Goal: Task Accomplishment & Management: Manage account settings

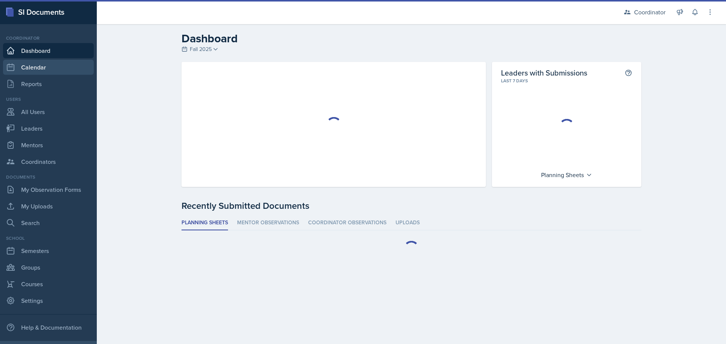
click at [56, 66] on link "Calendar" at bounding box center [48, 67] width 91 height 15
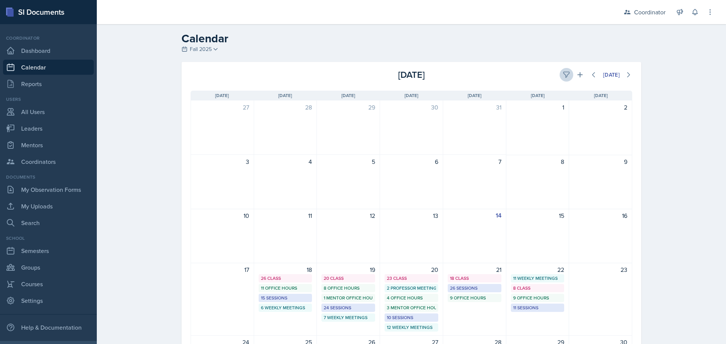
click at [553, 73] on div "[DATE]" at bounding box center [558, 75] width 147 height 14
click at [563, 72] on icon at bounding box center [566, 75] width 6 height 6
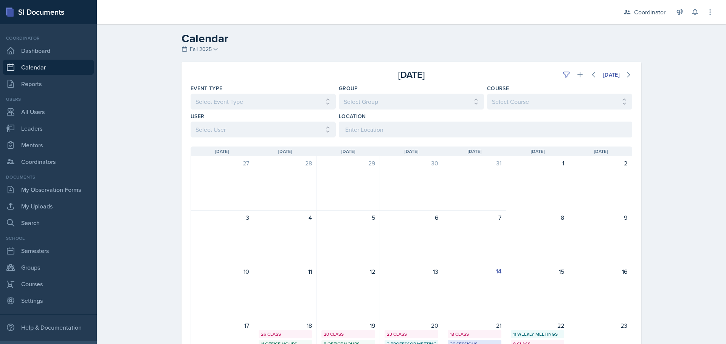
click at [226, 144] on div "[DATE] Sun [DATE] Mon [DATE] Tue [DATE] Wed [DATE] Thu [DATE] Fri [DATE] Sat 27…" at bounding box center [411, 333] width 460 height 390
click at [226, 131] on select "Select User All [PERSON_NAME] [PERSON_NAME] [PERSON_NAME] [PERSON_NAME] [PERSON…" at bounding box center [262, 130] width 145 height 16
select select "a958d43b-57cf-4b1b-9bd6-6a48c2425cf6"
click at [190, 122] on select "Select User All [PERSON_NAME] [PERSON_NAME] [PERSON_NAME] [PERSON_NAME] [PERSON…" at bounding box center [262, 130] width 145 height 16
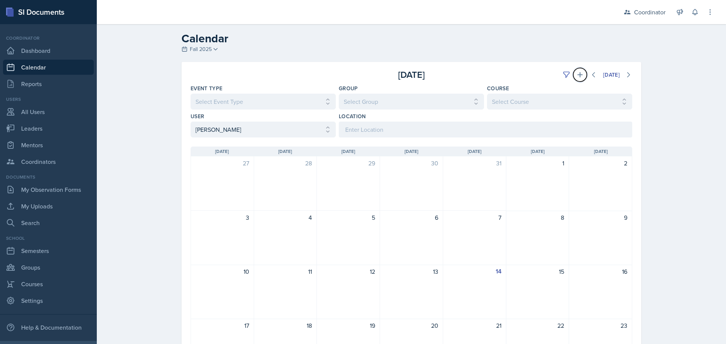
click at [576, 76] on icon at bounding box center [580, 75] width 8 height 8
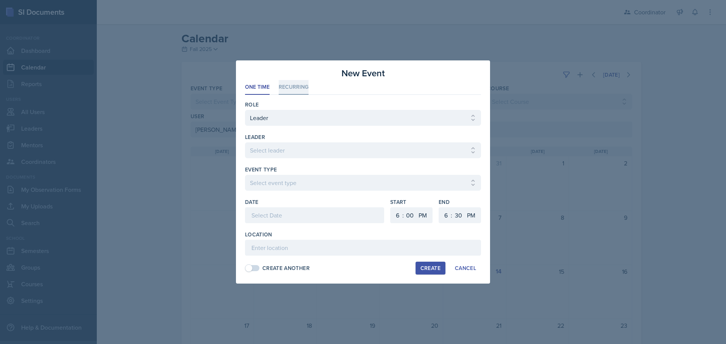
click at [301, 84] on li "Recurring" at bounding box center [294, 87] width 30 height 15
click at [249, 270] on span at bounding box center [249, 269] width 8 height 8
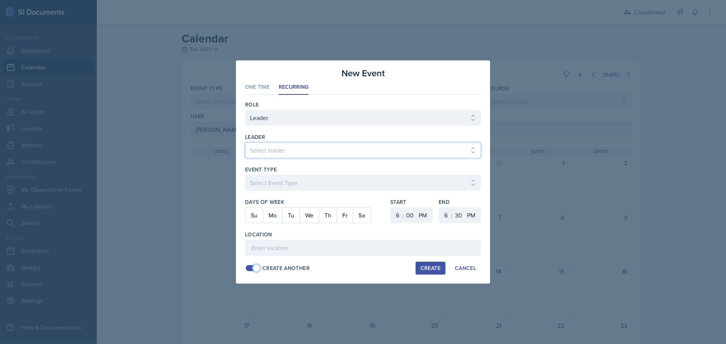
click at [279, 151] on select "Select leader [PERSON_NAME] [PERSON_NAME] [PERSON_NAME] [PERSON_NAME] [PERSON_N…" at bounding box center [363, 150] width 236 height 16
select select "80d2095e-59d8-448d-a620-a483d7cb2a0a"
click at [245, 142] on select "Select leader [PERSON_NAME] [PERSON_NAME] [PERSON_NAME] [PERSON_NAME] [PERSON_N…" at bounding box center [363, 150] width 236 height 16
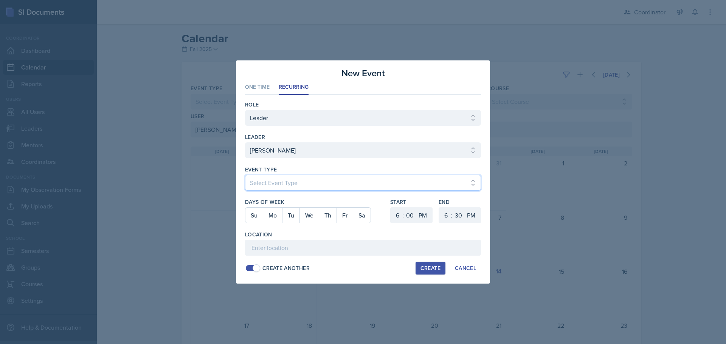
click at [272, 177] on select "Select Event Type Admin Office Hour Cal Workshop Class Class Announcement LA Pe…" at bounding box center [363, 183] width 236 height 16
select select "bd4f27e7-d6ed-4573-9455-47908d0b622f"
click at [245, 175] on select "Select Event Type Admin Office Hour Cal Workshop Class Class Announcement LA Pe…" at bounding box center [363, 183] width 236 height 16
click at [271, 214] on button "Mo" at bounding box center [272, 215] width 19 height 15
click at [305, 217] on button "We" at bounding box center [308, 215] width 19 height 15
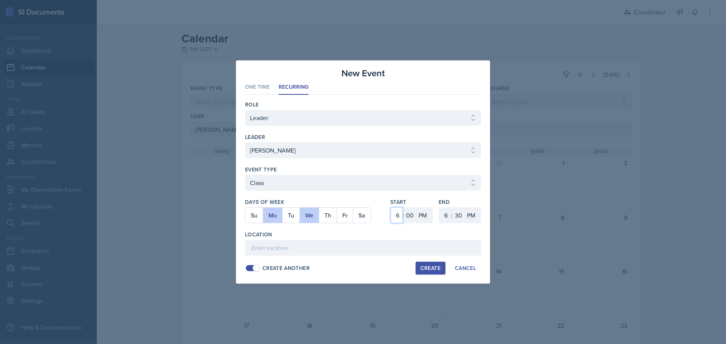
click at [398, 215] on select "1 2 3 4 5 6 7 8 9 10 11 12" at bounding box center [396, 215] width 12 height 16
select select "11"
click at [390, 207] on select "1 2 3 4 5 6 7 8 9 10 11 12" at bounding box center [396, 215] width 12 height 16
click at [405, 214] on select "00 05 10 15 20 25 30 35 40 45 50 55" at bounding box center [410, 215] width 12 height 16
select select "20"
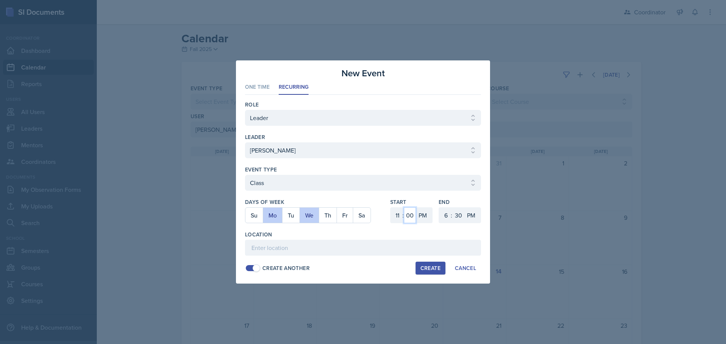
click at [404, 207] on select "00 05 10 15 20 25 30 35 40 45 50 55" at bounding box center [410, 215] width 12 height 16
click at [427, 213] on select "AM PM" at bounding box center [423, 215] width 15 height 16
select select "AM"
click at [416, 207] on select "AM PM" at bounding box center [423, 215] width 15 height 16
click at [441, 214] on select "1 2 3 4 5 6 7 8 9 10 11 12" at bounding box center [445, 215] width 12 height 16
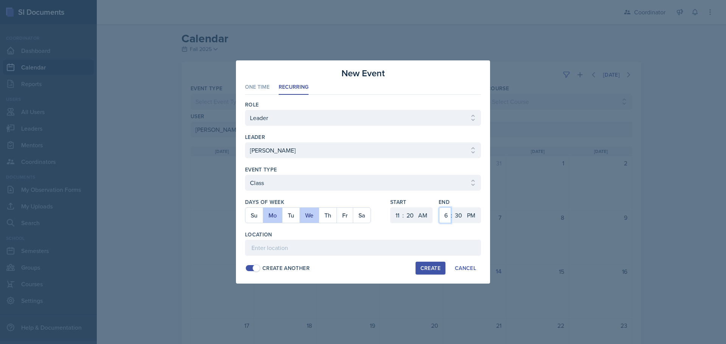
select select "12"
click at [439, 207] on select "1 2 3 4 5 6 7 8 9 10 11 12" at bounding box center [445, 215] width 12 height 16
click at [458, 217] on select "00 05 10 15 20 25 30 35 40 45 50 55" at bounding box center [458, 215] width 12 height 16
select select "40"
click at [452, 207] on select "00 05 10 15 20 25 30 35 40 45 50 55" at bounding box center [458, 215] width 12 height 16
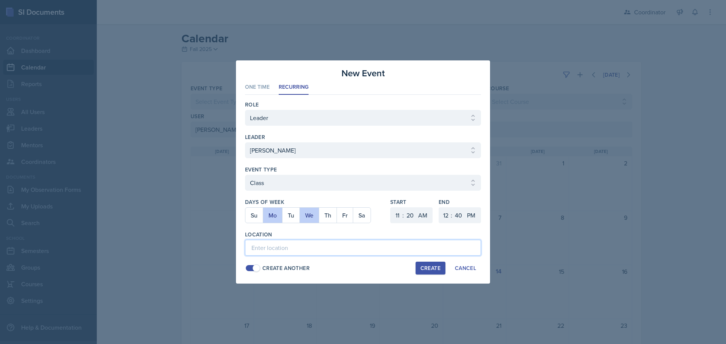
click at [424, 245] on input at bounding box center [363, 248] width 236 height 16
type input "SST 207"
drag, startPoint x: 427, startPoint y: 266, endPoint x: 420, endPoint y: 259, distance: 10.4
click at [427, 266] on div "Create" at bounding box center [430, 268] width 20 height 6
select select
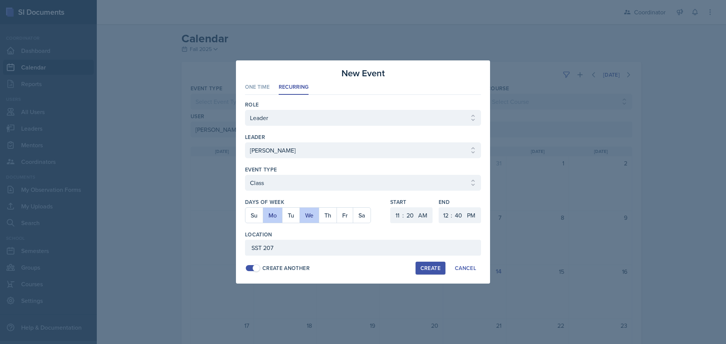
select select
select select "6"
select select "0"
select select "PM"
select select "6"
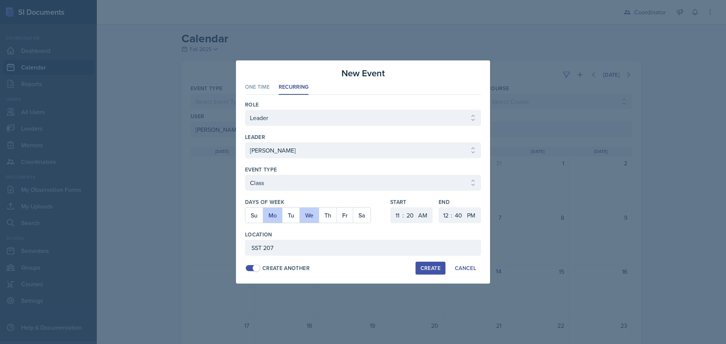
select select "30"
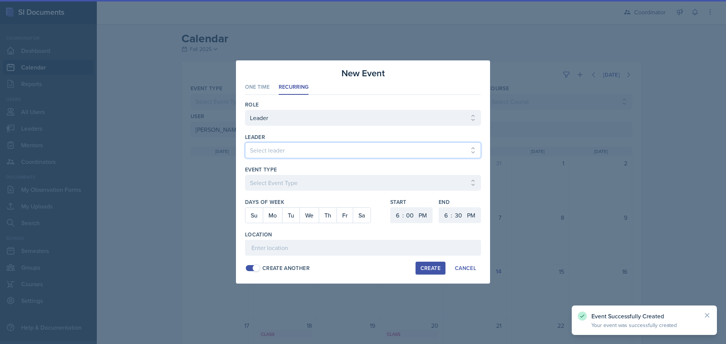
click at [266, 151] on select "Select leader [PERSON_NAME] [PERSON_NAME] [PERSON_NAME] [PERSON_NAME] [PERSON_N…" at bounding box center [363, 150] width 236 height 16
select select "80d2095e-59d8-448d-a620-a483d7cb2a0a"
click at [245, 142] on select "Select leader [PERSON_NAME] [PERSON_NAME] [PERSON_NAME] [PERSON_NAME] [PERSON_N…" at bounding box center [363, 150] width 236 height 16
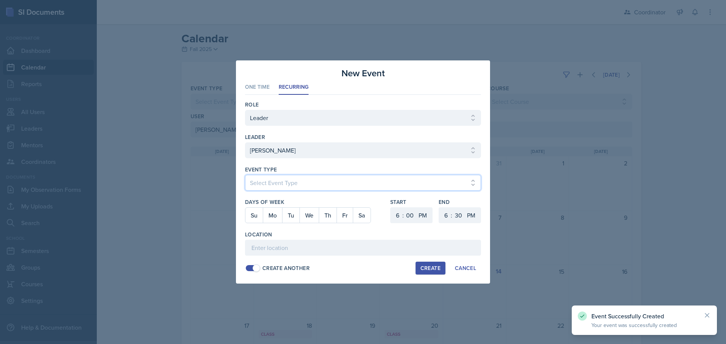
click at [272, 178] on select "Select Event Type Admin Office Hour Cal Workshop Class Class Announcement LA Pe…" at bounding box center [363, 183] width 236 height 16
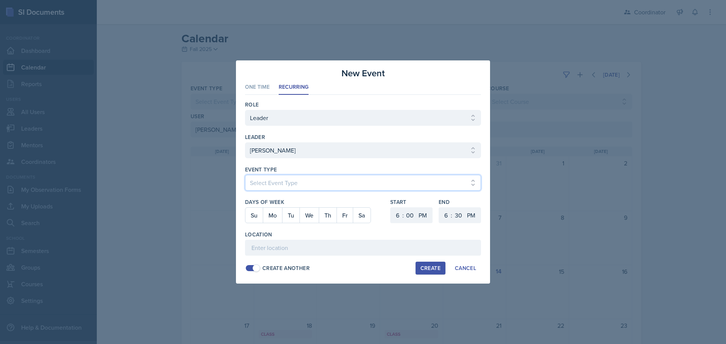
select select "bd4f27e7-d6ed-4573-9455-47908d0b622f"
click at [245, 175] on select "Select Event Type Admin Office Hour Cal Workshop Class Class Announcement LA Pe…" at bounding box center [363, 183] width 236 height 16
drag, startPoint x: 290, startPoint y: 214, endPoint x: 297, endPoint y: 214, distance: 7.6
click at [291, 214] on button "Tu" at bounding box center [290, 215] width 17 height 15
click at [327, 217] on button "Th" at bounding box center [328, 215] width 18 height 15
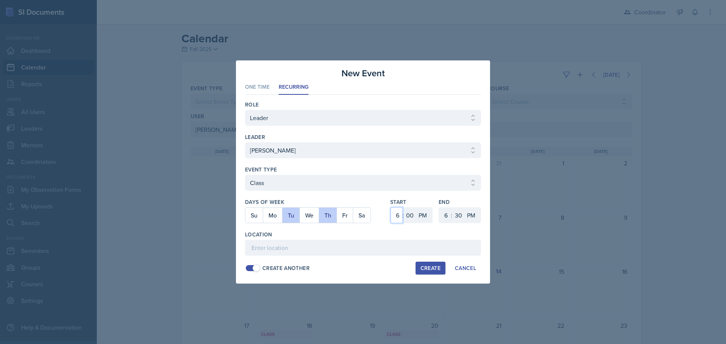
click at [396, 213] on select "1 2 3 4 5 6 7 8 9 10 11 12" at bounding box center [396, 215] width 12 height 16
select select "9"
click at [390, 207] on select "1 2 3 4 5 6 7 8 9 10 11 12" at bounding box center [396, 215] width 12 height 16
click at [410, 215] on select "00 05 10 15 20 25 30 35 40 45 50 55" at bounding box center [410, 215] width 12 height 16
select select "40"
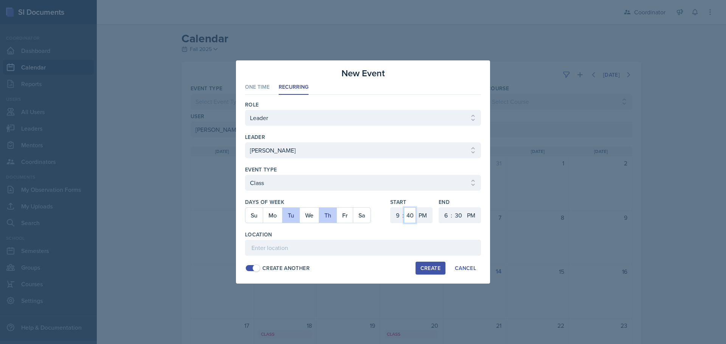
click at [404, 207] on select "00 05 10 15 20 25 30 35 40 45 50 55" at bounding box center [410, 215] width 12 height 16
click at [421, 216] on select "AM PM" at bounding box center [423, 215] width 15 height 16
select select "AM"
click at [416, 207] on select "AM PM" at bounding box center [423, 215] width 15 height 16
click at [443, 218] on select "1 2 3 4 5 6 7 8 9 10 11 12" at bounding box center [445, 215] width 12 height 16
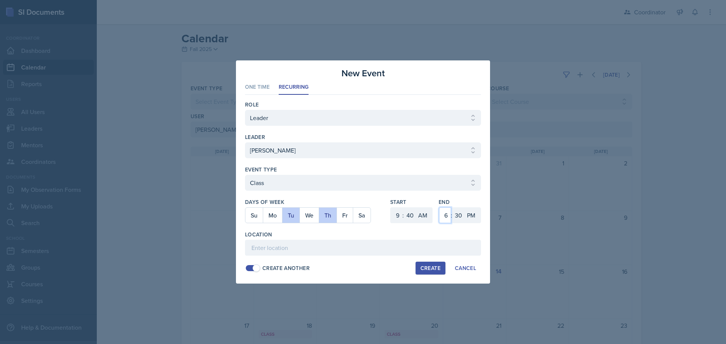
select select "10"
click at [439, 207] on select "1 2 3 4 5 6 7 8 9 10 11 12" at bounding box center [445, 215] width 12 height 16
click at [458, 217] on select "00 05 10 15 20 25 30 35 40 45 50 55" at bounding box center [458, 215] width 12 height 16
select select "35"
click at [452, 207] on select "00 05 10 15 20 25 30 35 40 45 50 55" at bounding box center [458, 215] width 12 height 16
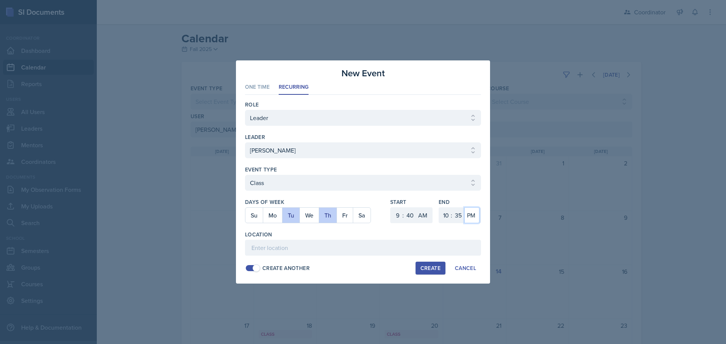
click at [471, 215] on select "AM PM" at bounding box center [471, 215] width 15 height 16
select select "AM"
click at [464, 207] on select "AM PM" at bounding box center [471, 215] width 15 height 16
click at [436, 246] on input at bounding box center [363, 248] width 236 height 16
type input "MSB 112"
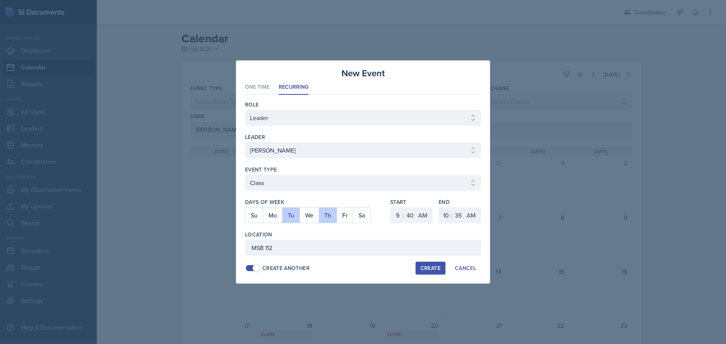
click at [430, 269] on div "Create" at bounding box center [430, 268] width 20 height 6
select select
select select "6"
select select "0"
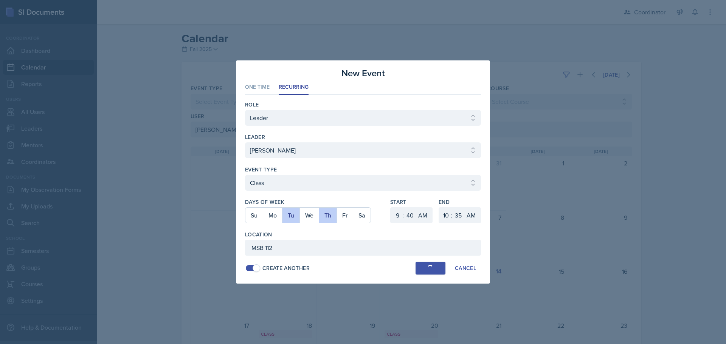
select select "PM"
select select "6"
select select "30"
select select "PM"
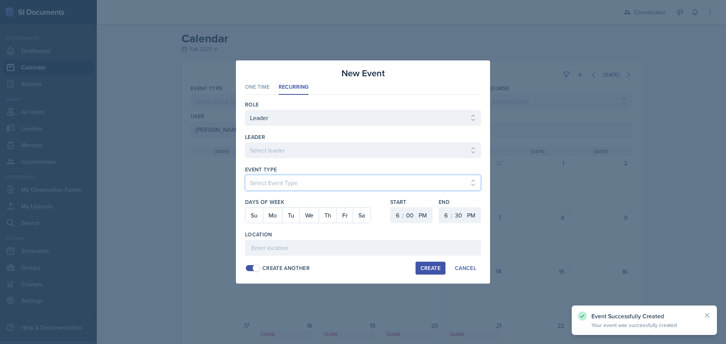
click at [269, 185] on select "Select Event Type Admin Office Hour Cal Workshop Class Class Announcement LA Pe…" at bounding box center [363, 183] width 236 height 16
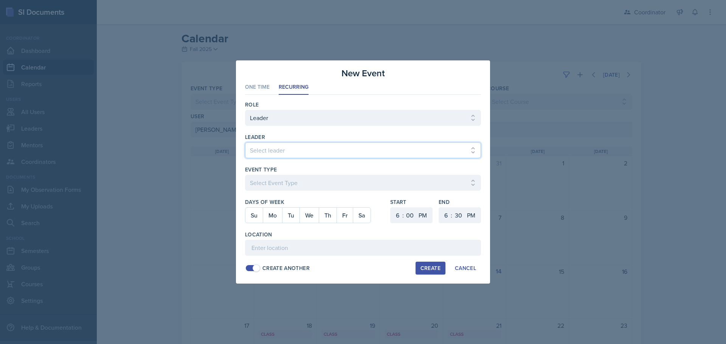
click at [277, 149] on select "Select leader [PERSON_NAME] [PERSON_NAME] [PERSON_NAME] [PERSON_NAME] [PERSON_N…" at bounding box center [363, 150] width 236 height 16
select select "80d2095e-59d8-448d-a620-a483d7cb2a0a"
click at [245, 142] on select "Select leader [PERSON_NAME] [PERSON_NAME] [PERSON_NAME] [PERSON_NAME] [PERSON_N…" at bounding box center [363, 150] width 236 height 16
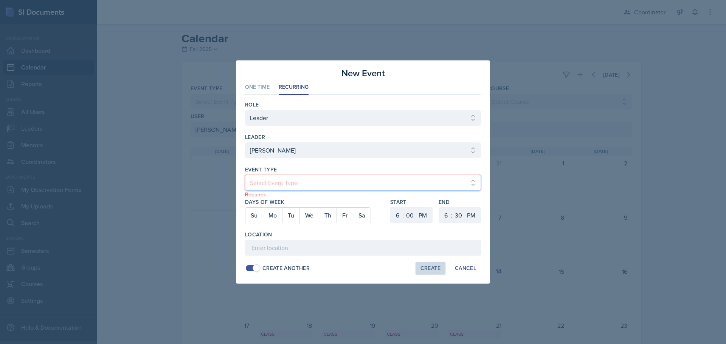
click at [268, 176] on select "Select Event Type Admin Office Hour Cal Workshop Class Class Announcement LA Pe…" at bounding box center [363, 183] width 236 height 16
select select "30b582fb-8ac9-49fb-a214-1fb047ccc295"
click at [245, 175] on select "Select Event Type Admin Office Hour Cal Workshop Class Class Announcement LA Pe…" at bounding box center [363, 183] width 236 height 16
click at [291, 212] on button "Tu" at bounding box center [290, 215] width 17 height 15
click at [395, 215] on select "1 2 3 4 5 6 7 8 9 10 11 12" at bounding box center [396, 215] width 12 height 16
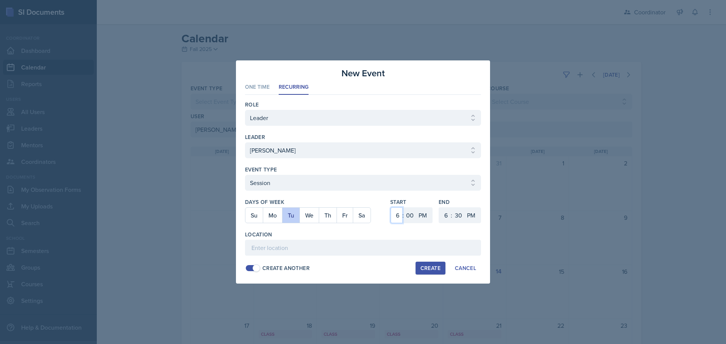
select select "5"
click at [390, 207] on select "1 2 3 4 5 6 7 8 9 10 11 12" at bounding box center [396, 215] width 12 height 16
drag, startPoint x: 410, startPoint y: 213, endPoint x: 410, endPoint y: 208, distance: 4.9
click at [410, 213] on select "00 05 10 15 20 25 30 35 40 45 50 55" at bounding box center [410, 215] width 12 height 16
select select "30"
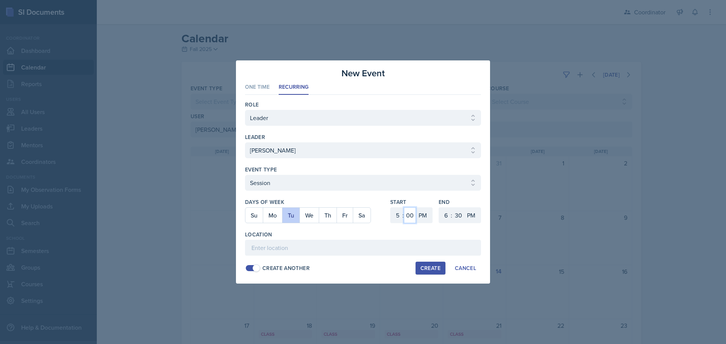
click at [404, 207] on select "00 05 10 15 20 25 30 35 40 45 50 55" at bounding box center [410, 215] width 12 height 16
click at [421, 245] on input at bounding box center [363, 248] width 236 height 16
type input "SST 050"
click at [440, 270] on div "Create" at bounding box center [430, 268] width 20 height 6
select select
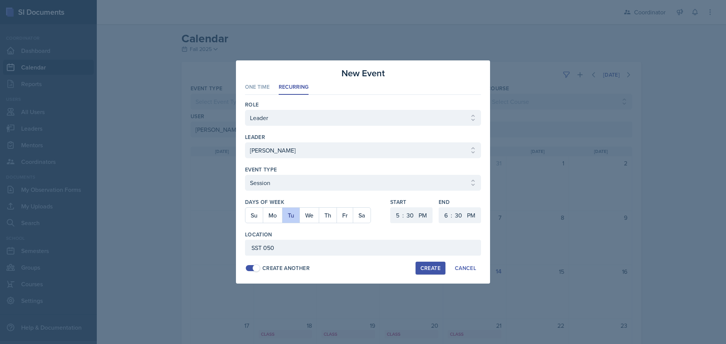
select select
select select "6"
select select "0"
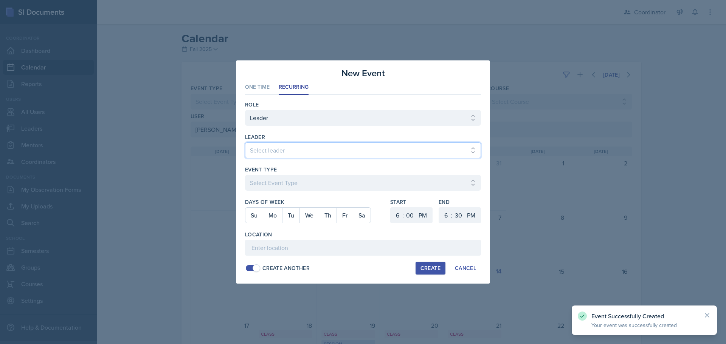
click at [271, 150] on select "Select leader [PERSON_NAME] [PERSON_NAME] [PERSON_NAME] [PERSON_NAME] [PERSON_N…" at bounding box center [363, 150] width 236 height 16
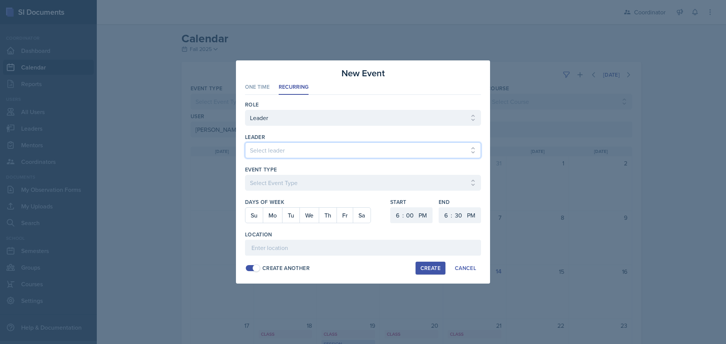
select select "80d2095e-59d8-448d-a620-a483d7cb2a0a"
click at [245, 142] on select "Select leader [PERSON_NAME] [PERSON_NAME] [PERSON_NAME] [PERSON_NAME] [PERSON_N…" at bounding box center [363, 150] width 236 height 16
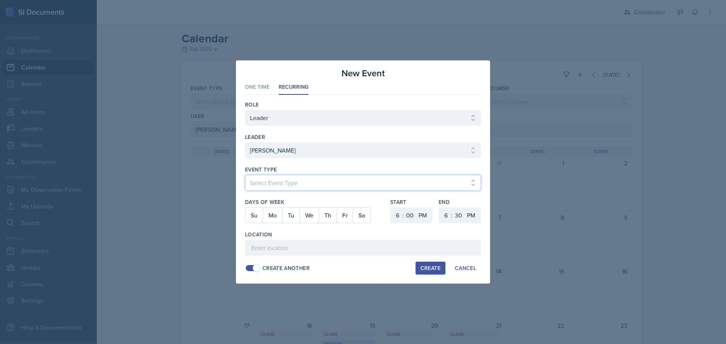
click at [259, 189] on select "Select Event Type Admin Office Hour Cal Workshop Class Class Announcement LA Pe…" at bounding box center [363, 183] width 236 height 16
select select "30b582fb-8ac9-49fb-a214-1fb047ccc295"
click at [245, 175] on select "Select Event Type Admin Office Hour Cal Workshop Class Class Announcement LA Pe…" at bounding box center [363, 183] width 236 height 16
click at [325, 213] on button "Th" at bounding box center [328, 215] width 18 height 15
drag, startPoint x: 394, startPoint y: 215, endPoint x: 394, endPoint y: 208, distance: 7.6
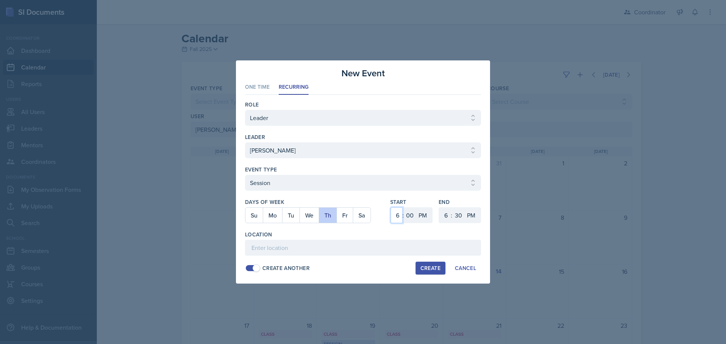
click at [394, 215] on select "1 2 3 4 5 6 7 8 9 10 11 12" at bounding box center [396, 215] width 12 height 16
select select "5"
click at [390, 207] on select "1 2 3 4 5 6 7 8 9 10 11 12" at bounding box center [396, 215] width 12 height 16
click at [410, 218] on select "00 05 10 15 20 25 30 35 40 45 50 55" at bounding box center [410, 215] width 12 height 16
select select "30"
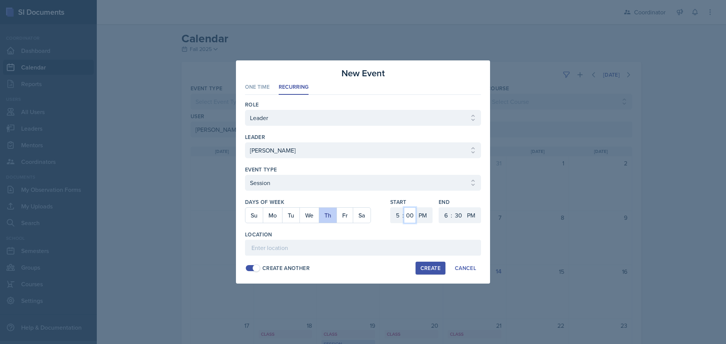
click at [404, 207] on select "00 05 10 15 20 25 30 35 40 45 50 55" at bounding box center [410, 215] width 12 height 16
click at [395, 247] on input at bounding box center [363, 248] width 236 height 16
type input "SST 0500000"
click at [427, 271] on div "Create" at bounding box center [430, 268] width 20 height 6
select select
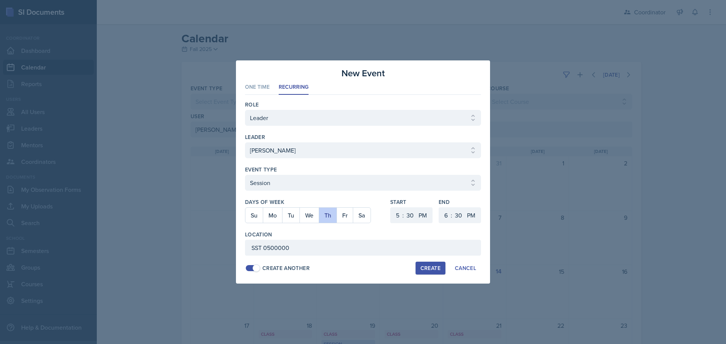
select select
select select "6"
select select "0"
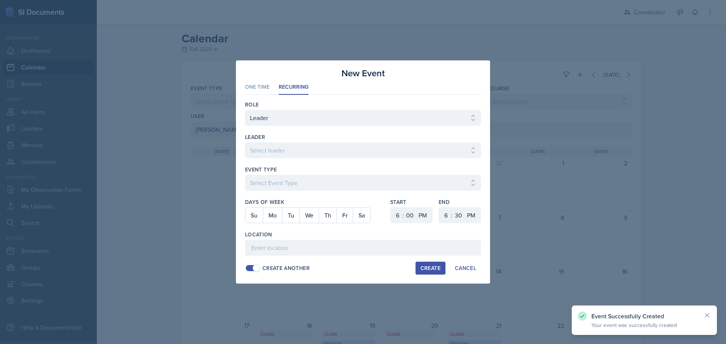
click at [412, 314] on div at bounding box center [363, 172] width 726 height 344
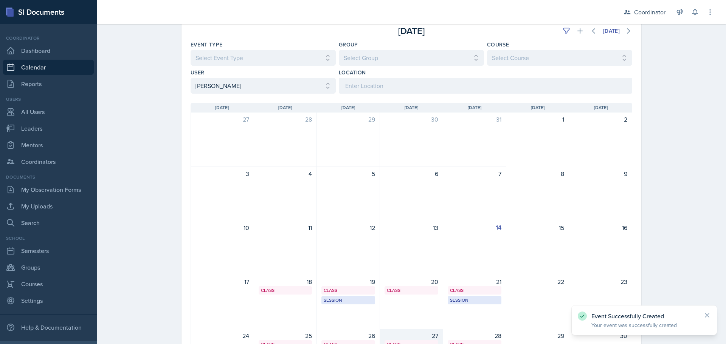
scroll to position [113, 0]
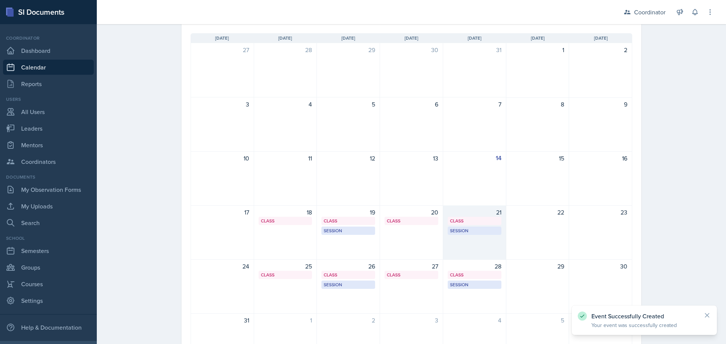
click at [466, 248] on div "21 Class MSB 112 9:40 AM - 10:35 AM Session SST 0500000 5:30 PM - 6:30 PM" at bounding box center [474, 233] width 63 height 54
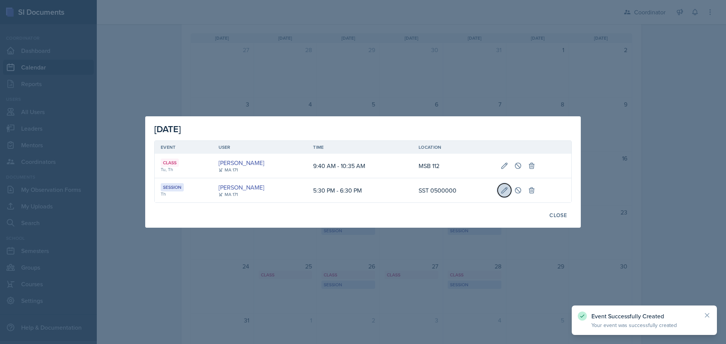
click at [508, 187] on button at bounding box center [504, 191] width 14 height 14
select select "5"
select select "30"
select select "PM"
select select "6"
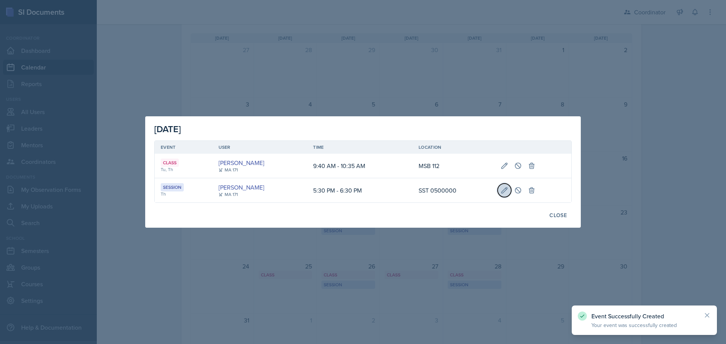
select select "30"
select select "PM"
type input "SST 0500000"
select select "30b582fb-8ac9-49fb-a214-1fb047ccc295"
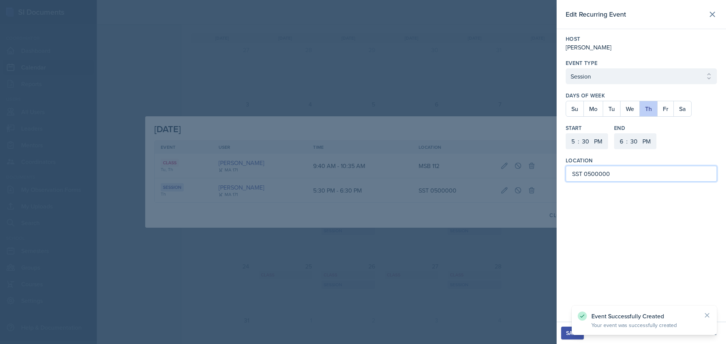
click at [648, 173] on input "SST 0500000" at bounding box center [640, 174] width 151 height 16
type input "SST 050"
click at [565, 328] on button "Save" at bounding box center [572, 333] width 23 height 13
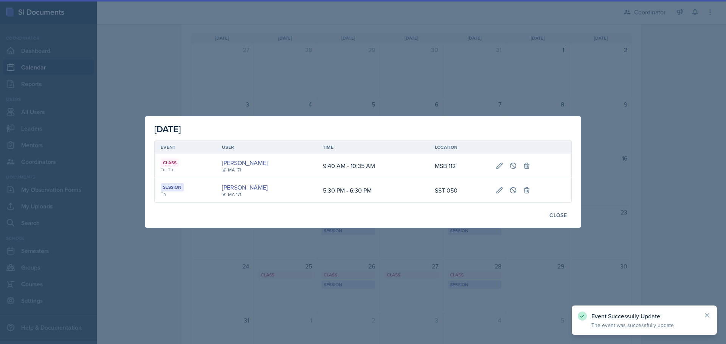
click at [435, 308] on div at bounding box center [363, 172] width 726 height 344
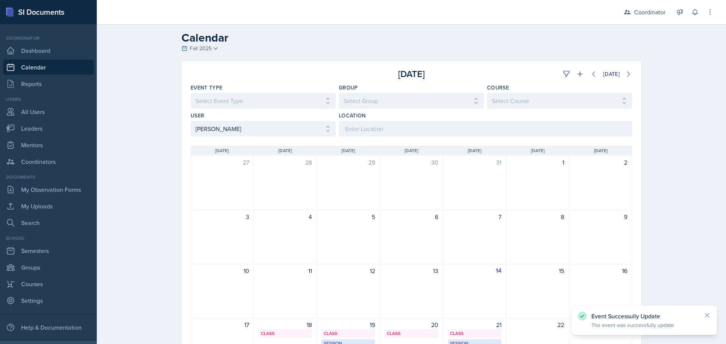
scroll to position [0, 0]
click at [580, 76] on button at bounding box center [580, 75] width 14 height 14
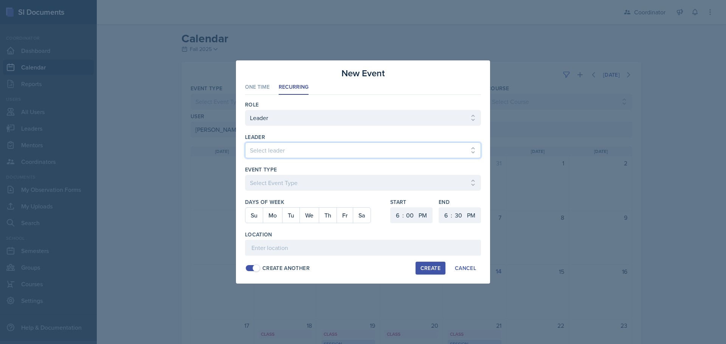
click at [296, 145] on select "Select leader [PERSON_NAME] [PERSON_NAME] [PERSON_NAME] [PERSON_NAME] [PERSON_N…" at bounding box center [363, 150] width 236 height 16
select select "80d2095e-59d8-448d-a620-a483d7cb2a0a"
click at [245, 142] on select "Select leader [PERSON_NAME] [PERSON_NAME] [PERSON_NAME] [PERSON_NAME] [PERSON_N…" at bounding box center [363, 150] width 236 height 16
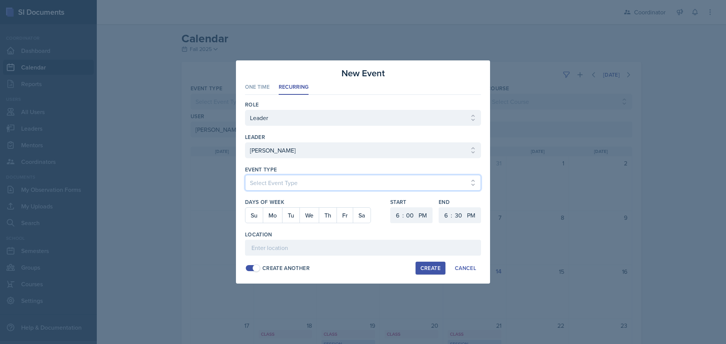
click at [273, 184] on select "Select Event Type Admin Office Hour Cal Workshop Class Class Announcement LA Pe…" at bounding box center [363, 183] width 236 height 16
select select "803a10d1-56de-4d8e-8ecc-6dc9cf688eb0"
click at [245, 175] on select "Select Event Type Admin Office Hour Cal Workshop Class Class Announcement LA Pe…" at bounding box center [363, 183] width 236 height 16
drag, startPoint x: 317, startPoint y: 215, endPoint x: 333, endPoint y: 213, distance: 16.4
click at [317, 215] on button "We" at bounding box center [308, 215] width 19 height 15
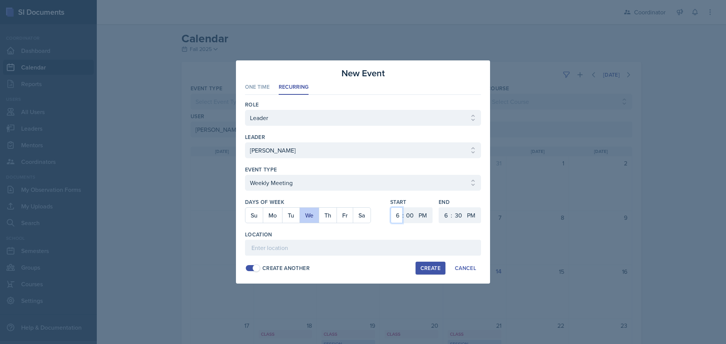
drag, startPoint x: 395, startPoint y: 214, endPoint x: 395, endPoint y: 208, distance: 5.7
click at [395, 214] on select "1 2 3 4 5 6 7 8 9 10 11 12" at bounding box center [396, 215] width 12 height 16
select select "4"
click at [390, 207] on select "1 2 3 4 5 6 7 8 9 10 11 12" at bounding box center [396, 215] width 12 height 16
click at [410, 218] on select "00 05 10 15 20 25 30 35 40 45 50 55" at bounding box center [410, 215] width 12 height 16
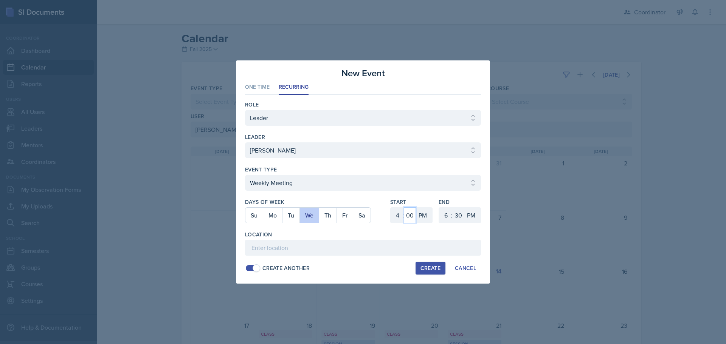
select select "30"
click at [404, 207] on select "00 05 10 15 20 25 30 35 40 45 50 55" at bounding box center [410, 215] width 12 height 16
click at [446, 217] on select "1 2 3 4 5 6 7 8 9 10 11 12" at bounding box center [445, 215] width 12 height 16
select select "5"
click at [439, 207] on select "1 2 3 4 5 6 7 8 9 10 11 12" at bounding box center [445, 215] width 12 height 16
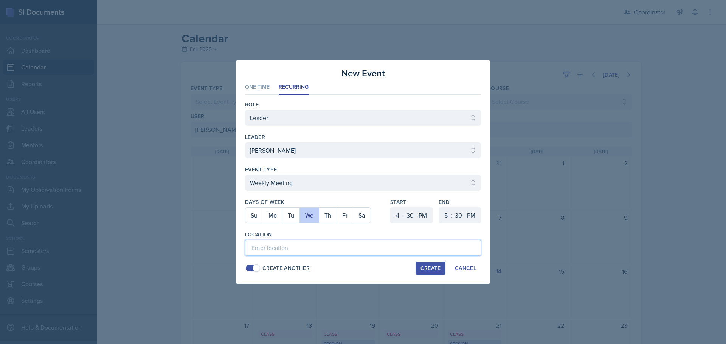
click at [320, 248] on input at bounding box center [363, 248] width 236 height 16
type input "SSC"
click at [444, 266] on button "Create" at bounding box center [430, 268] width 30 height 13
select select
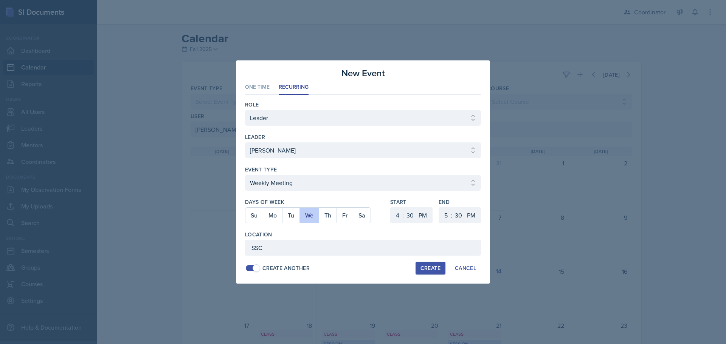
select select "6"
select select "0"
select select "6"
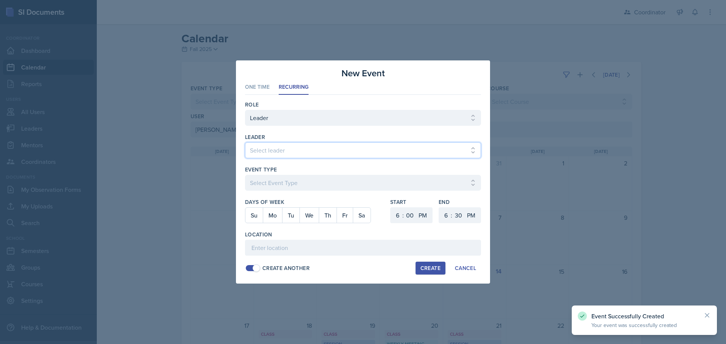
click at [272, 152] on select "Select leader [PERSON_NAME] [PERSON_NAME] [PERSON_NAME] [PERSON_NAME] [PERSON_N…" at bounding box center [363, 150] width 236 height 16
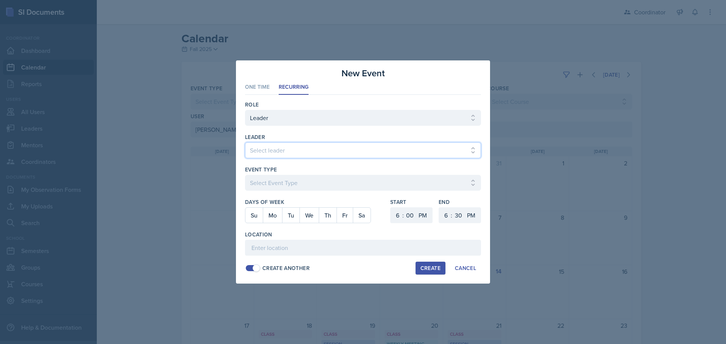
select select "80d2095e-59d8-448d-a620-a483d7cb2a0a"
click at [245, 142] on select "Select leader [PERSON_NAME] [PERSON_NAME] [PERSON_NAME] [PERSON_NAME] [PERSON_N…" at bounding box center [363, 150] width 236 height 16
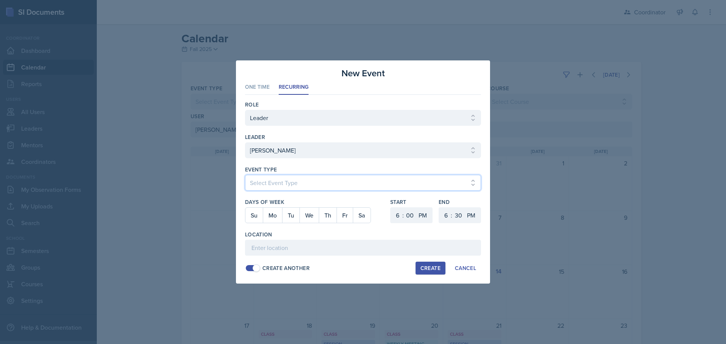
click at [280, 180] on select "Select Event Type Admin Office Hour Cal Workshop Class Class Announcement LA Pe…" at bounding box center [363, 183] width 236 height 16
select select "711e3089-b526-4ace-8ef7-b628edcb7570"
click at [245, 175] on select "Select Event Type Admin Office Hour Cal Workshop Class Class Announcement LA Pe…" at bounding box center [363, 183] width 236 height 16
drag, startPoint x: 291, startPoint y: 212, endPoint x: 342, endPoint y: 211, distance: 50.7
click at [292, 212] on button "Tu" at bounding box center [290, 215] width 17 height 15
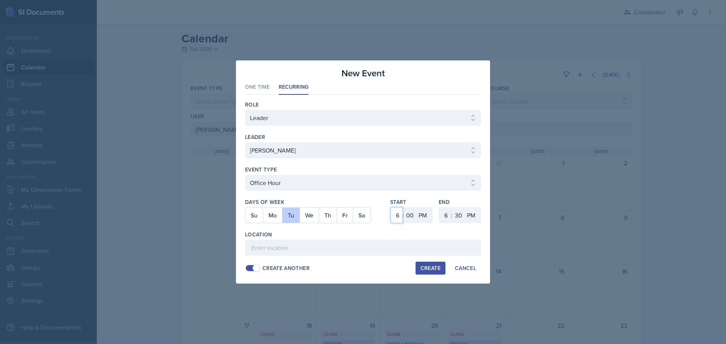
click at [398, 213] on select "1 2 3 4 5 6 7 8 9 10 11 12" at bounding box center [396, 215] width 12 height 16
select select "8"
click at [390, 207] on select "1 2 3 4 5 6 7 8 9 10 11 12" at bounding box center [396, 215] width 12 height 16
click at [444, 217] on select "1 2 3 4 5 6 7 8 9 10 11 12" at bounding box center [445, 215] width 12 height 16
select select "9"
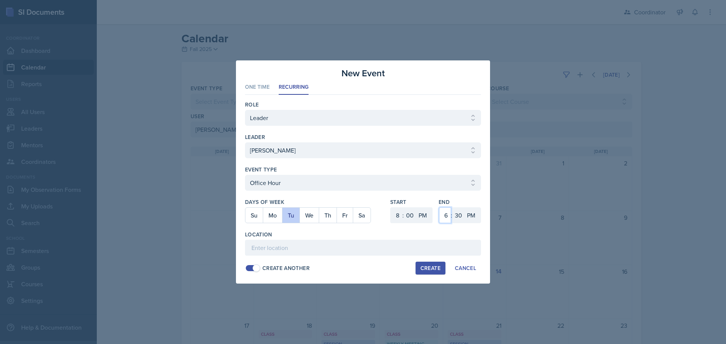
click at [439, 207] on select "1 2 3 4 5 6 7 8 9 10 11 12" at bounding box center [445, 215] width 12 height 16
drag, startPoint x: 464, startPoint y: 219, endPoint x: 462, endPoint y: 209, distance: 10.5
click at [464, 219] on select "AM PM" at bounding box center [471, 215] width 15 height 16
drag, startPoint x: 457, startPoint y: 215, endPoint x: 457, endPoint y: 209, distance: 5.3
click at [457, 215] on select "00 05 10 15 20 25 30 35 40 45 50 55" at bounding box center [458, 215] width 12 height 16
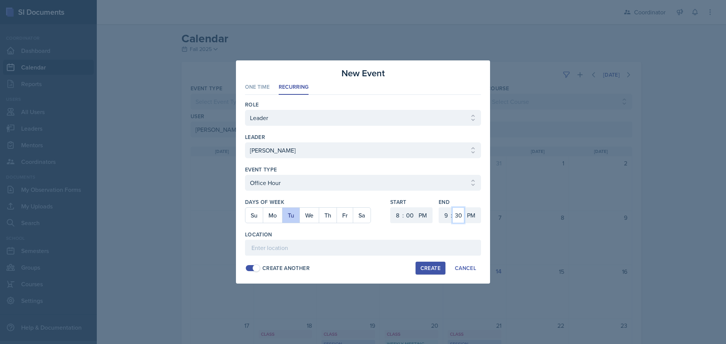
select select "0"
click at [452, 207] on select "00 05 10 15 20 25 30 35 40 45 50 55" at bounding box center [458, 215] width 12 height 16
click at [366, 240] on input at bounding box center [363, 248] width 236 height 16
type input "SSC"
click at [430, 268] on div "Create" at bounding box center [430, 268] width 20 height 6
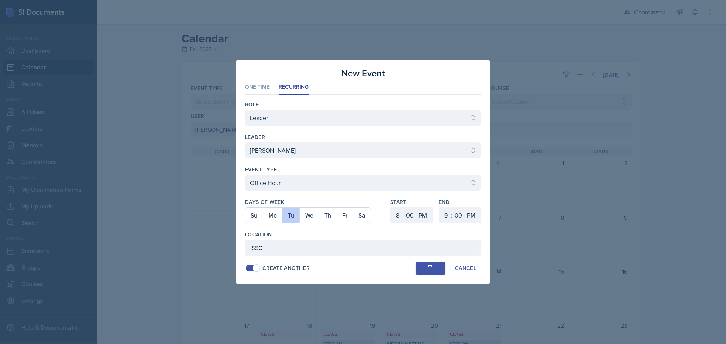
select select
select select "6"
select select "30"
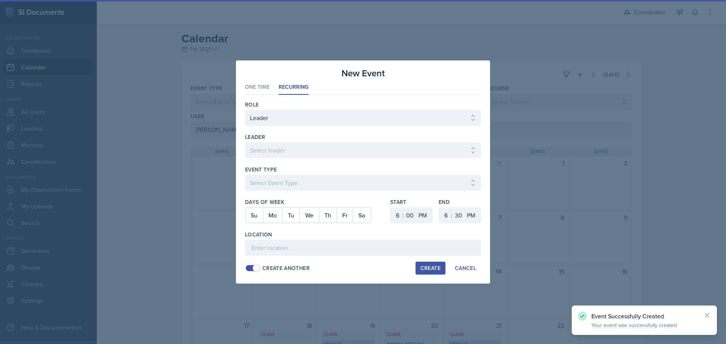
click at [534, 216] on div at bounding box center [363, 172] width 726 height 344
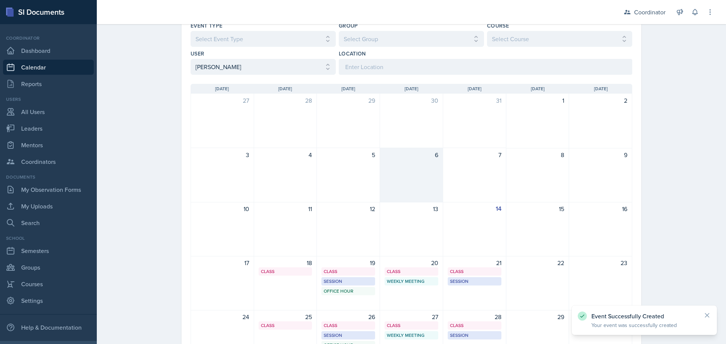
scroll to position [76, 0]
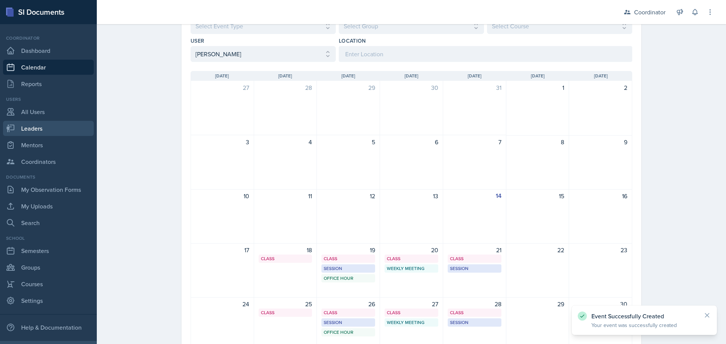
click at [48, 125] on link "Leaders" at bounding box center [48, 128] width 91 height 15
select select "19fb88f7-c89b-4031-b5a0-458fd49807a1"
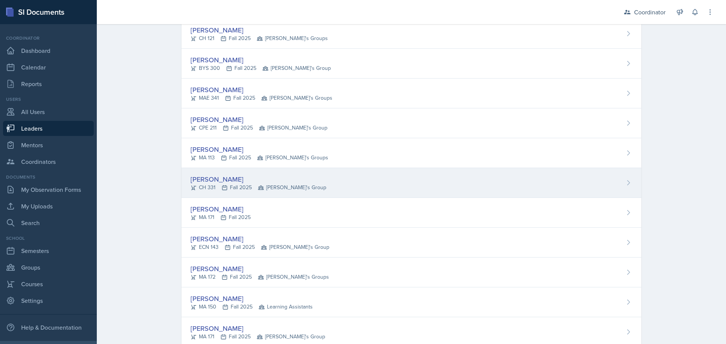
scroll to position [529, 0]
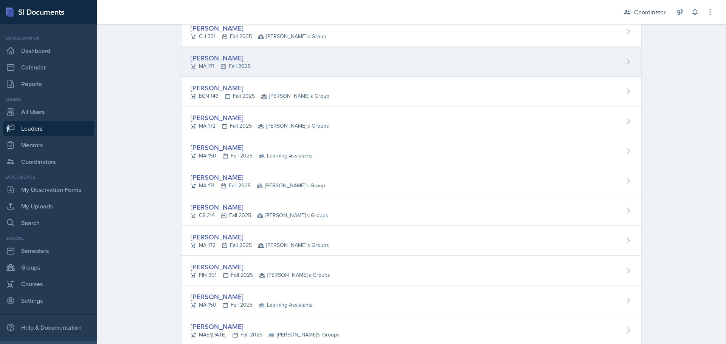
click at [256, 59] on div "[PERSON_NAME] MA 171 Fall 2025" at bounding box center [411, 62] width 460 height 30
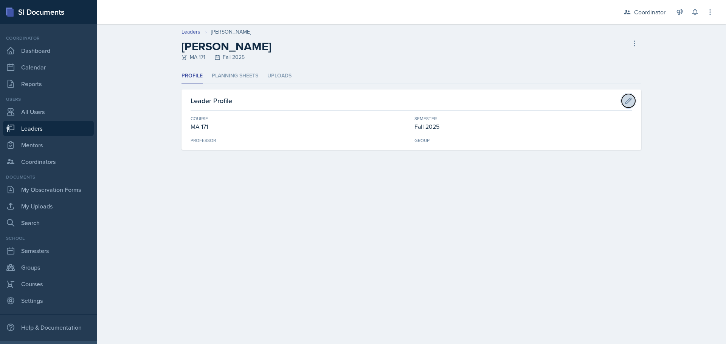
click at [623, 96] on button at bounding box center [628, 101] width 14 height 14
select select "e311161d-9862-4636-9c81-d48af42686b4"
select select "19fb88f7-c89b-4031-b5a0-458fd49807a1"
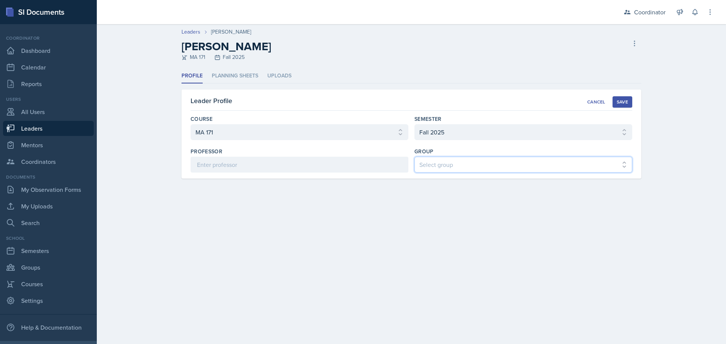
click at [451, 161] on select "Select group [PERSON_NAME]'s Groups [PERSON_NAME]'s Group [PERSON_NAME]'s Group…" at bounding box center [523, 165] width 218 height 16
select select "da3bcd0e-cc2a-474d-9f84-bd861d3cc509"
click at [414, 157] on select "Select group [PERSON_NAME]'s Groups [PERSON_NAME]'s Group [PERSON_NAME]'s Group…" at bounding box center [523, 165] width 218 height 16
click at [623, 105] on button "Save" at bounding box center [622, 101] width 20 height 11
